Goal: Transaction & Acquisition: Subscribe to service/newsletter

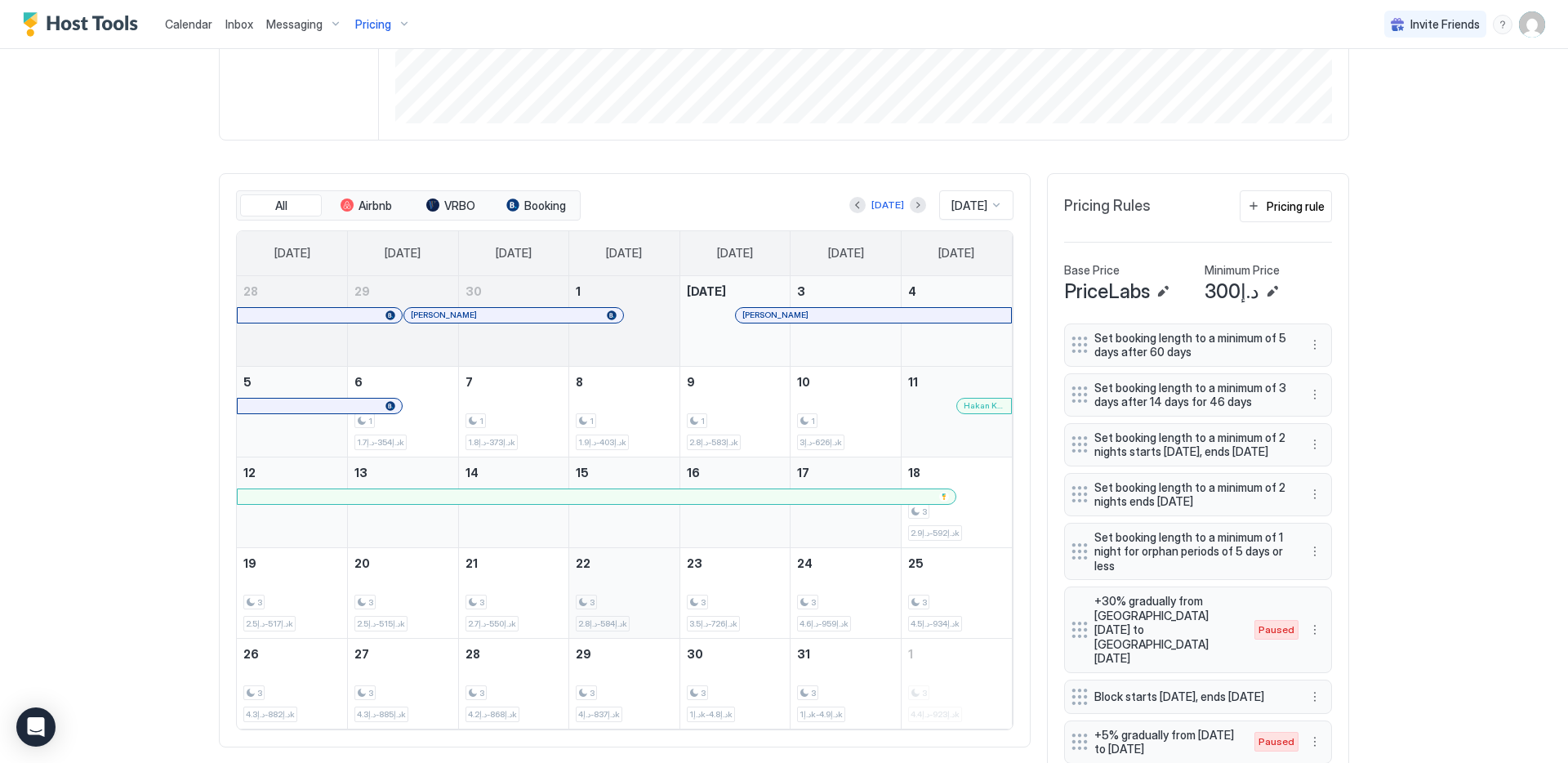
scroll to position [483, 0]
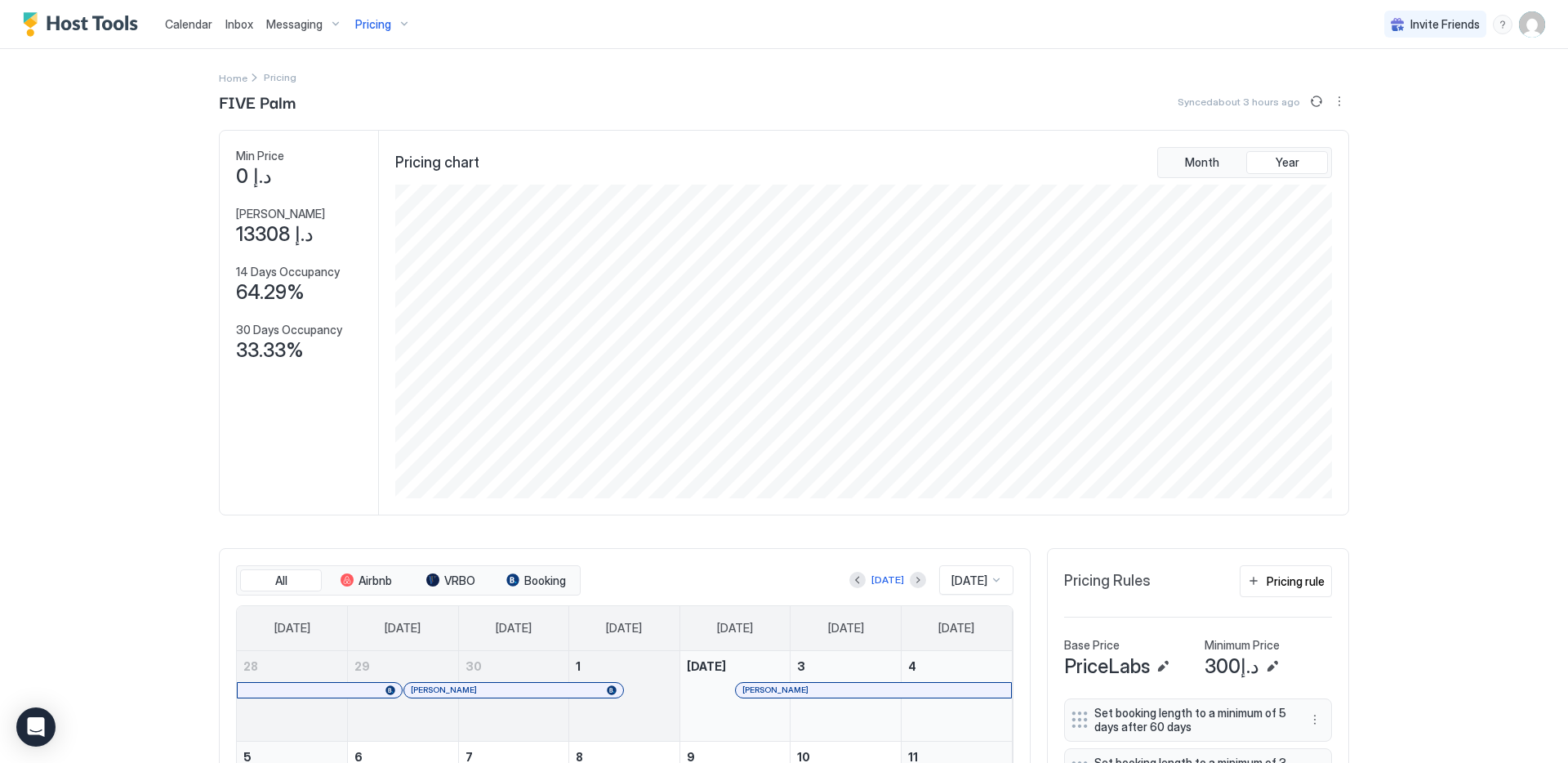
scroll to position [529, 0]
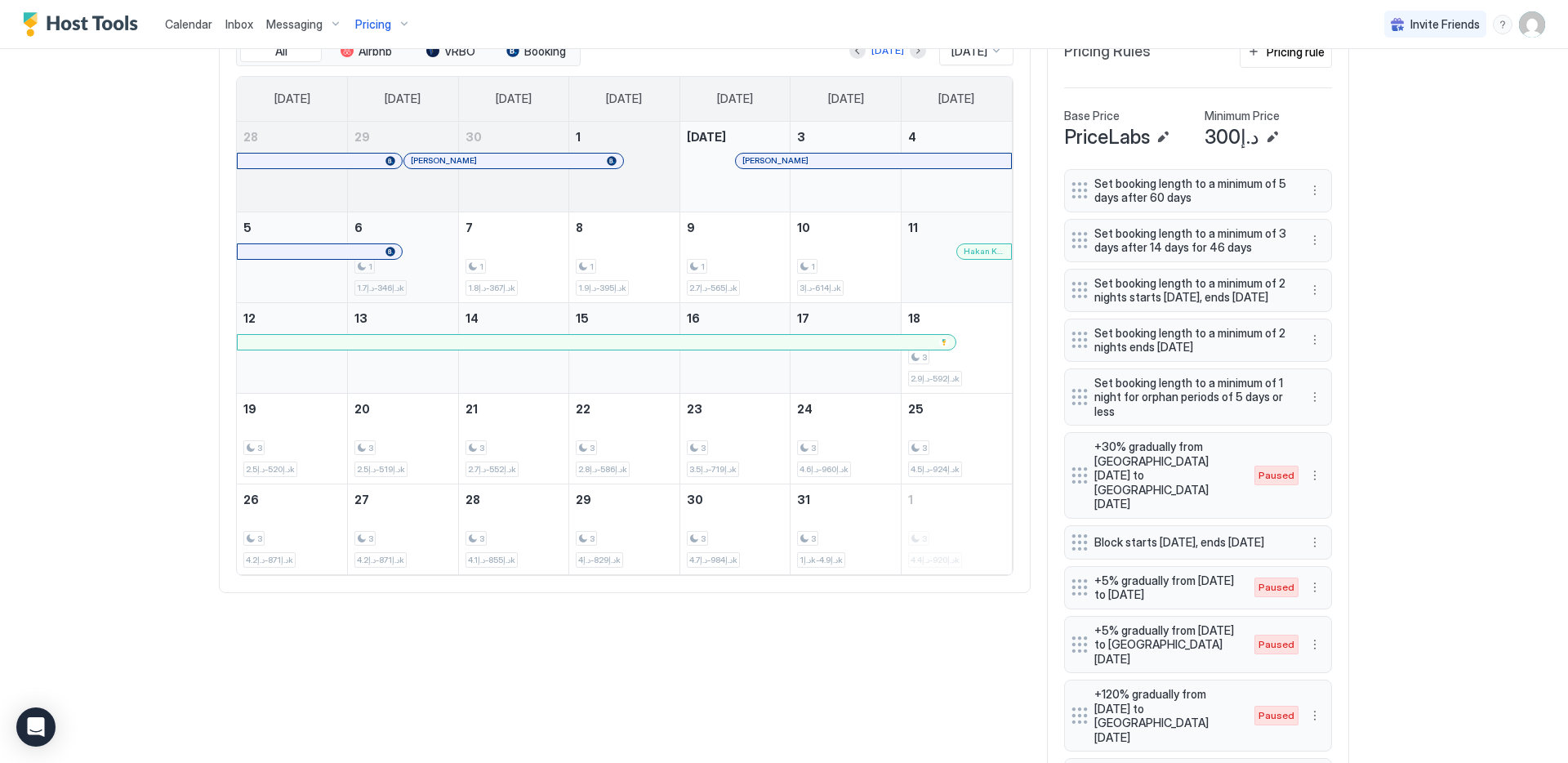
click at [405, 271] on div "1" at bounding box center [403, 266] width 97 height 15
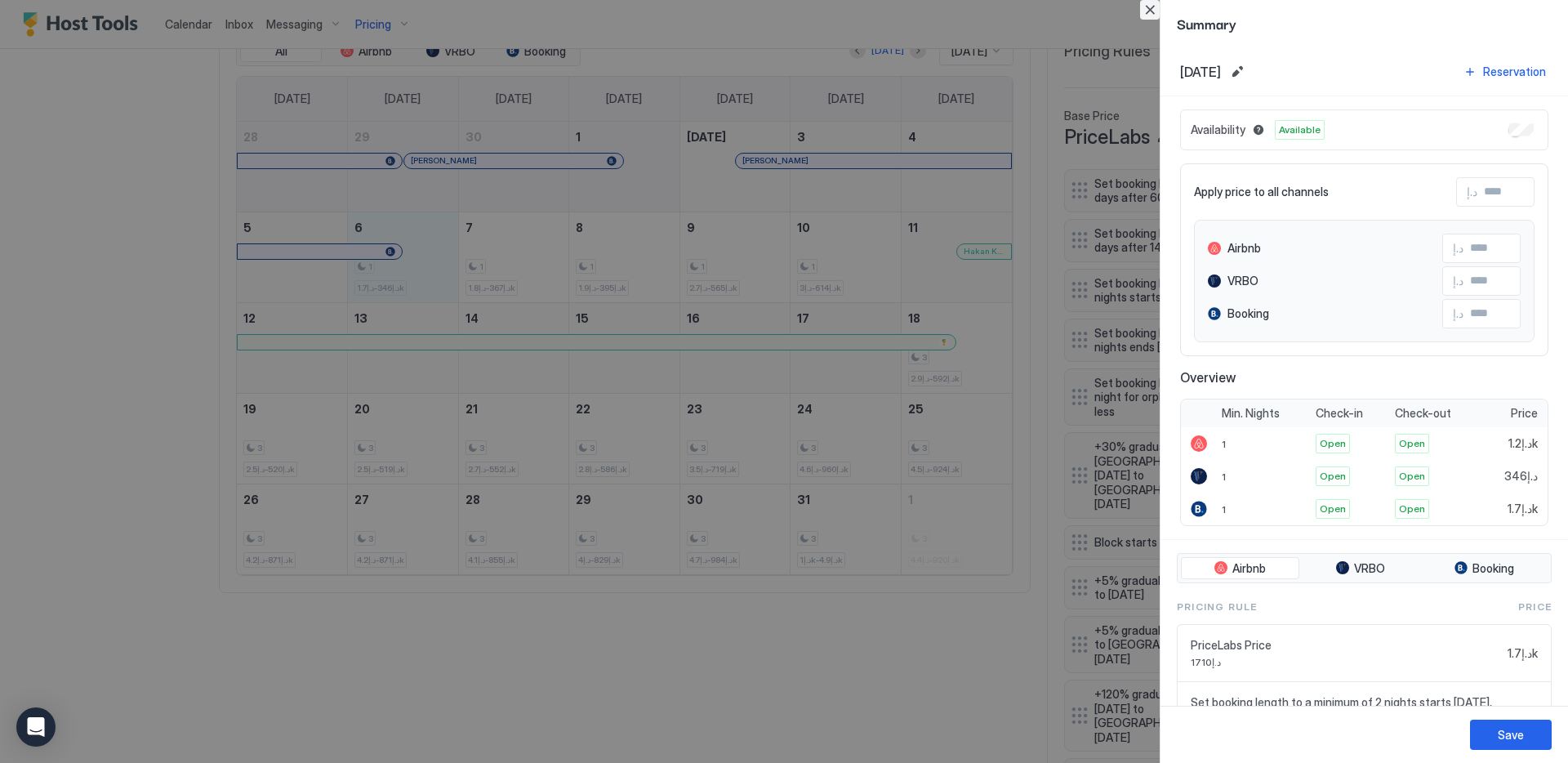
click at [1146, 15] on button "Close" at bounding box center [1150, 9] width 20 height 20
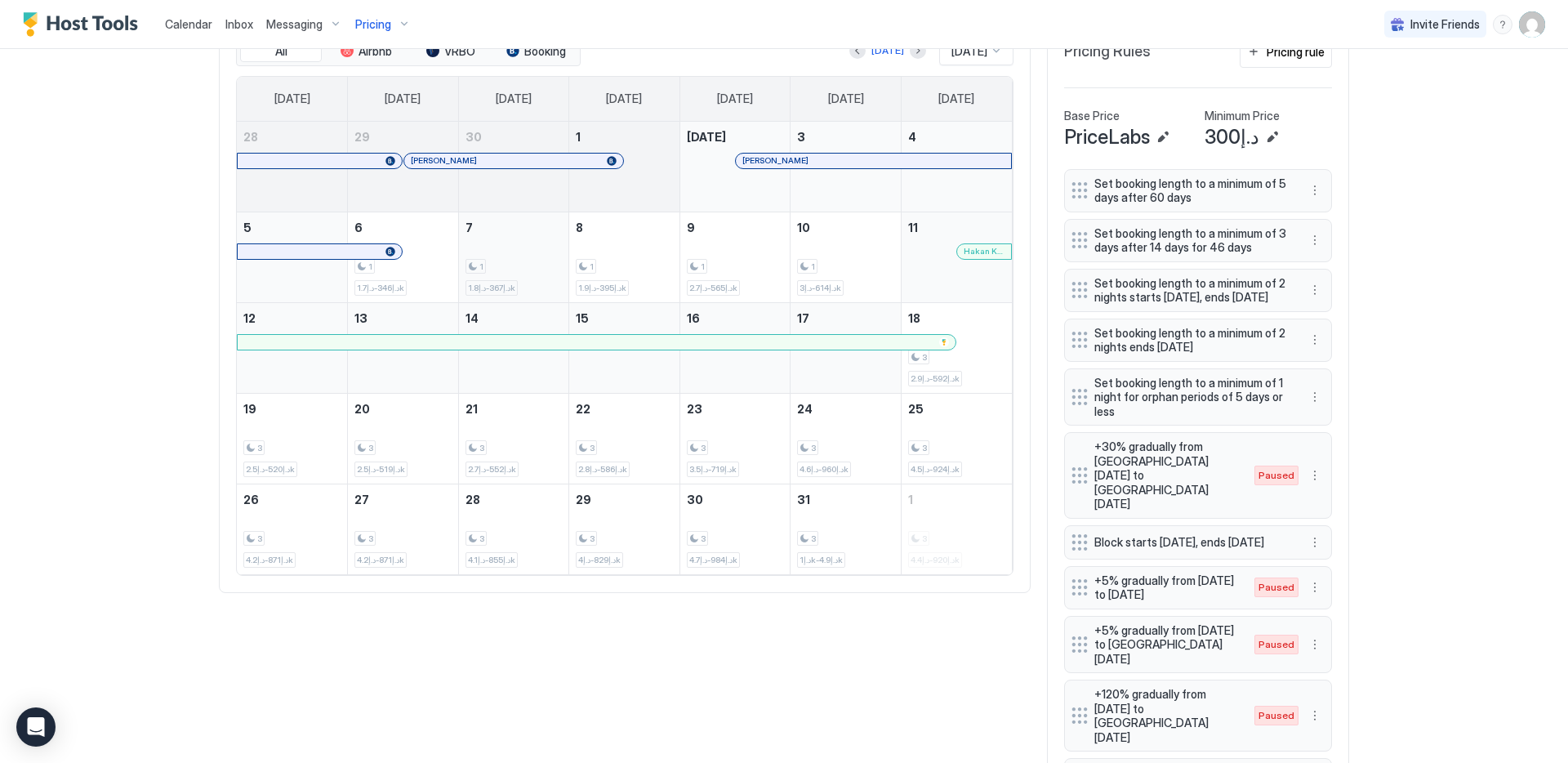
click at [544, 241] on div "1 د.إ367-د.إ1.8k" at bounding box center [513, 257] width 97 height 76
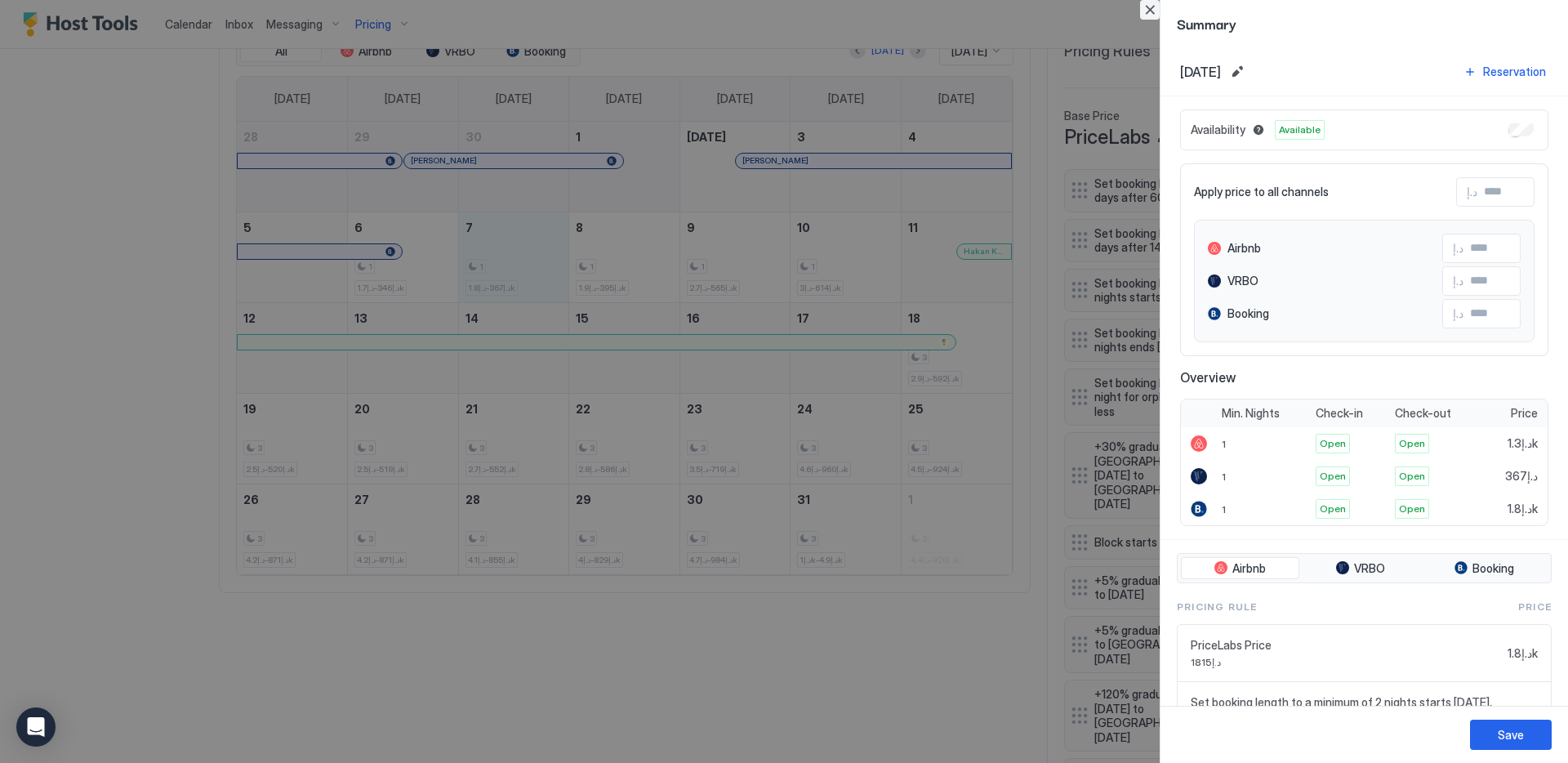
click at [1147, 4] on button "Close" at bounding box center [1150, 9] width 20 height 20
